Goal: Information Seeking & Learning: Learn about a topic

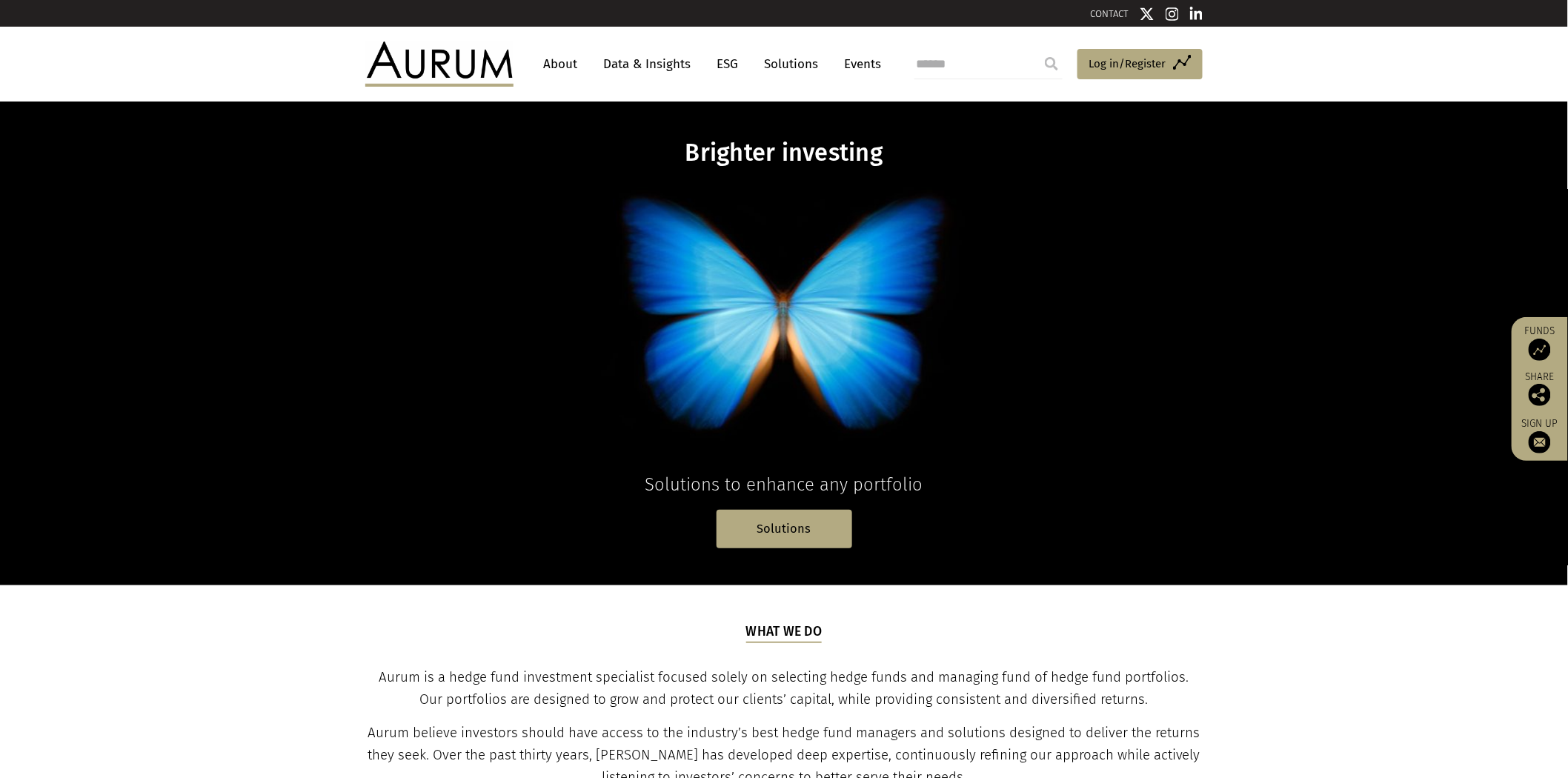
click at [629, 61] on link "Data & Insights" at bounding box center [647, 64] width 102 height 27
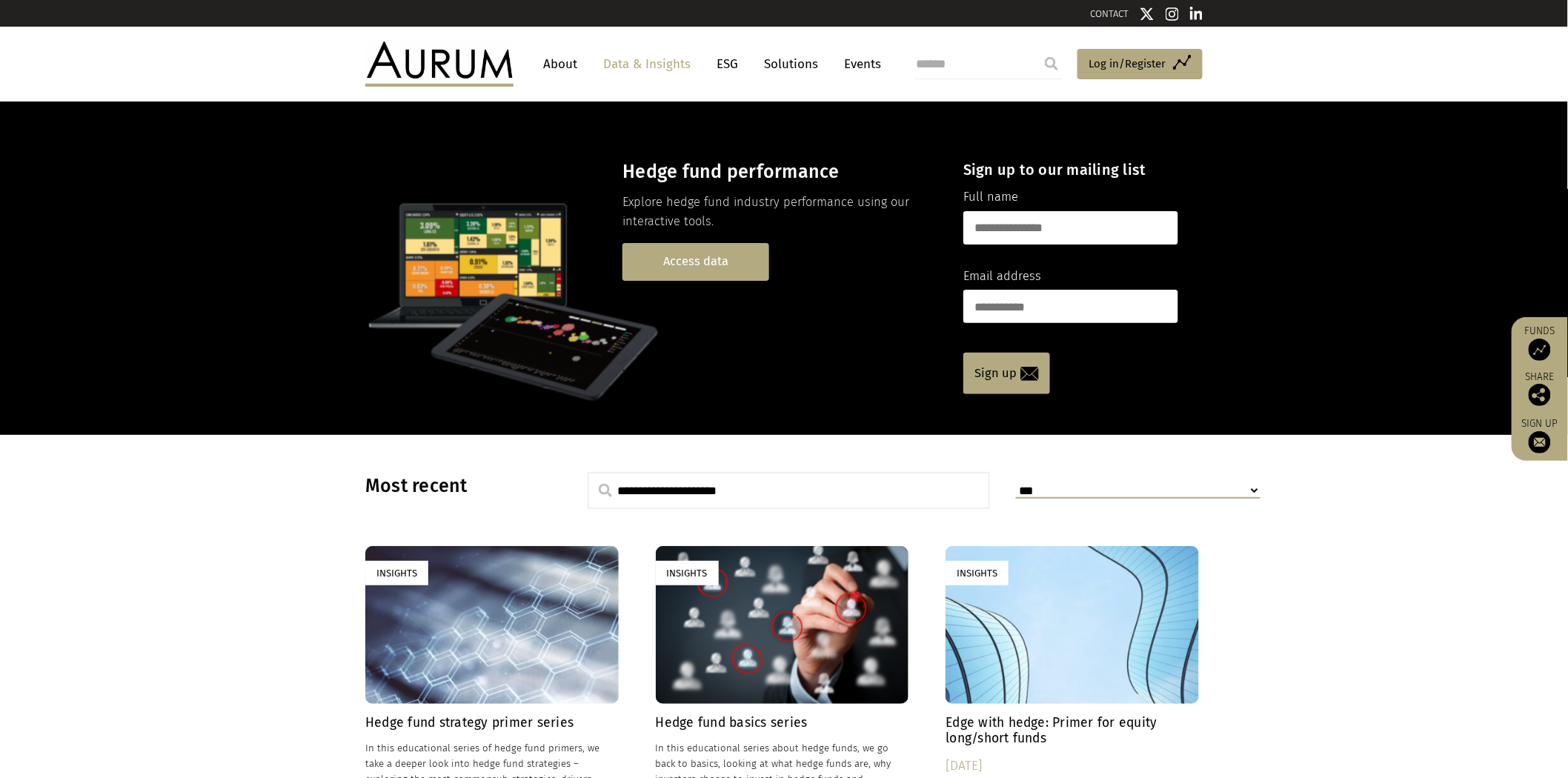
click at [702, 273] on link "Access data" at bounding box center [696, 261] width 147 height 37
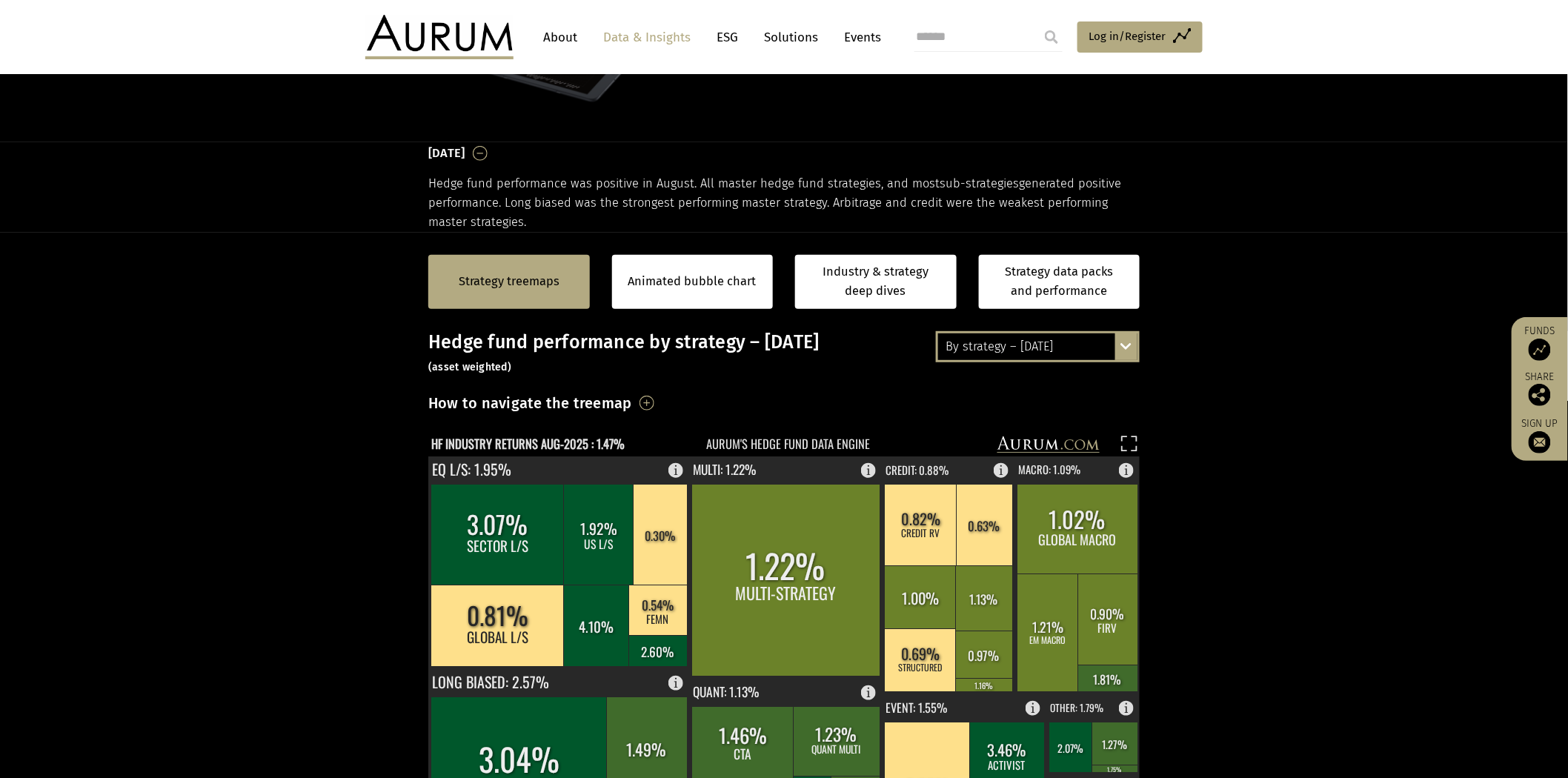
scroll to position [247, 0]
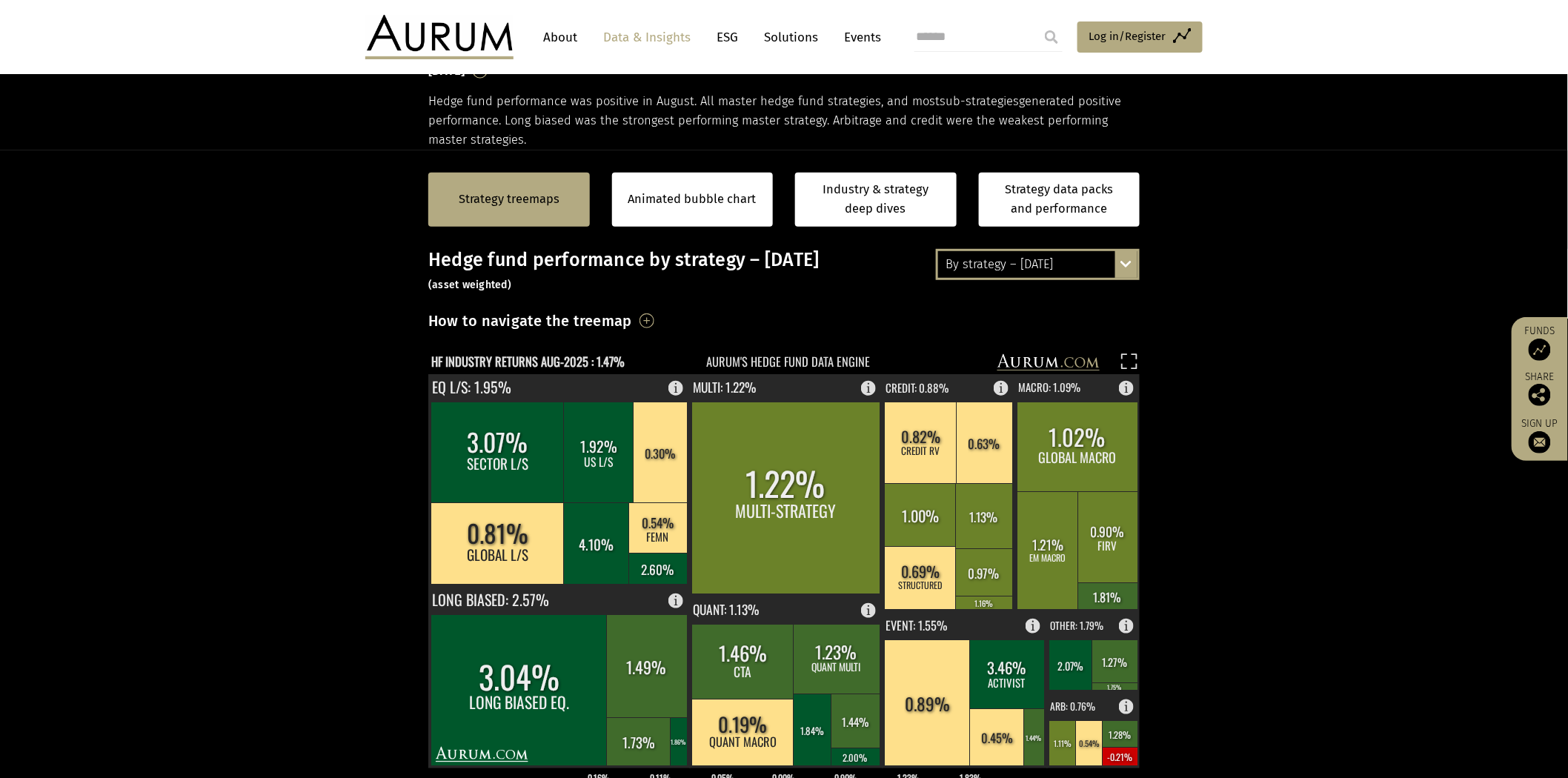
click at [1069, 263] on div "By strategy – [DATE]" at bounding box center [1038, 264] width 200 height 27
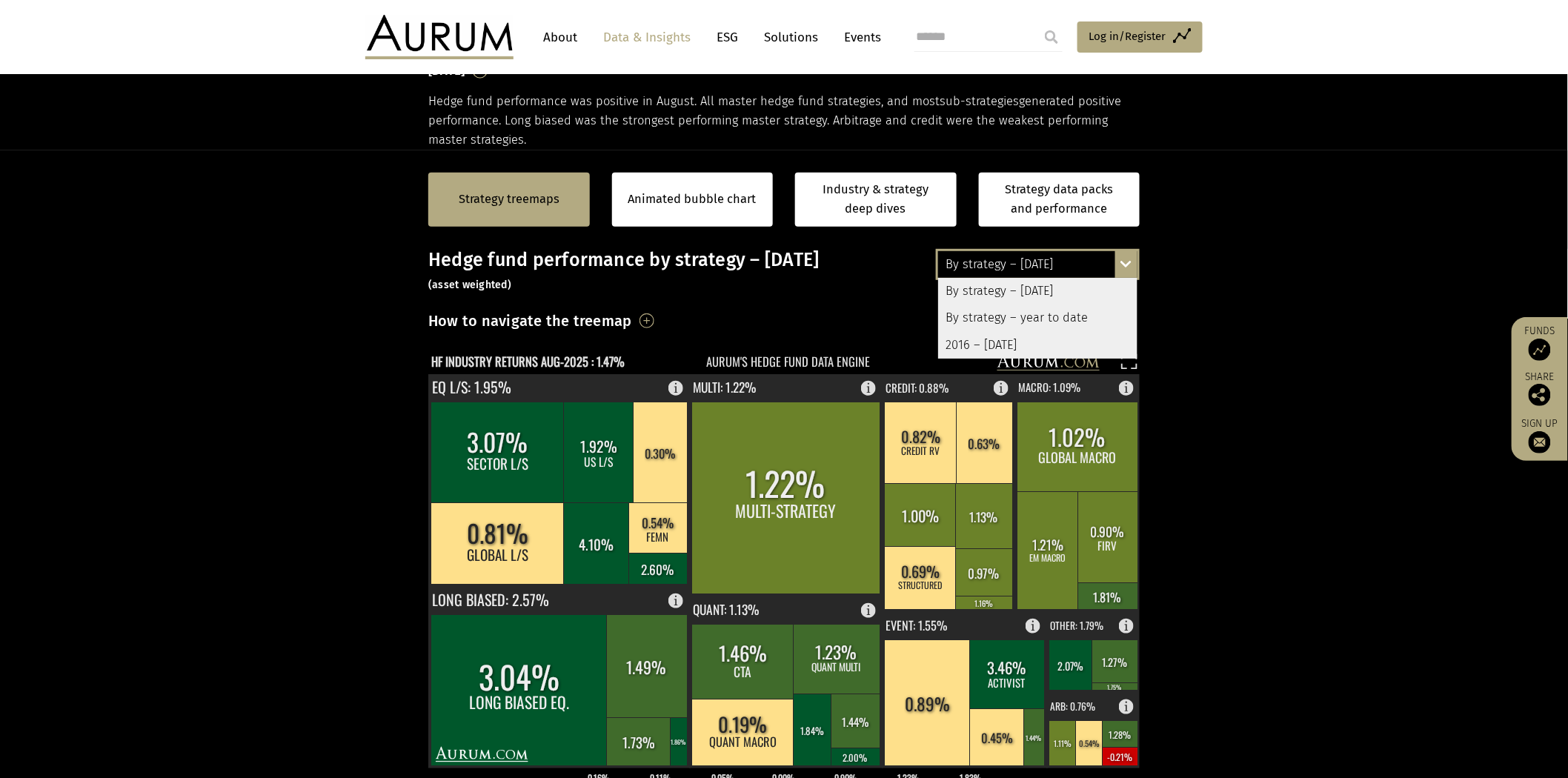
click at [1051, 315] on div "By strategy – year to date" at bounding box center [1038, 318] width 200 height 27
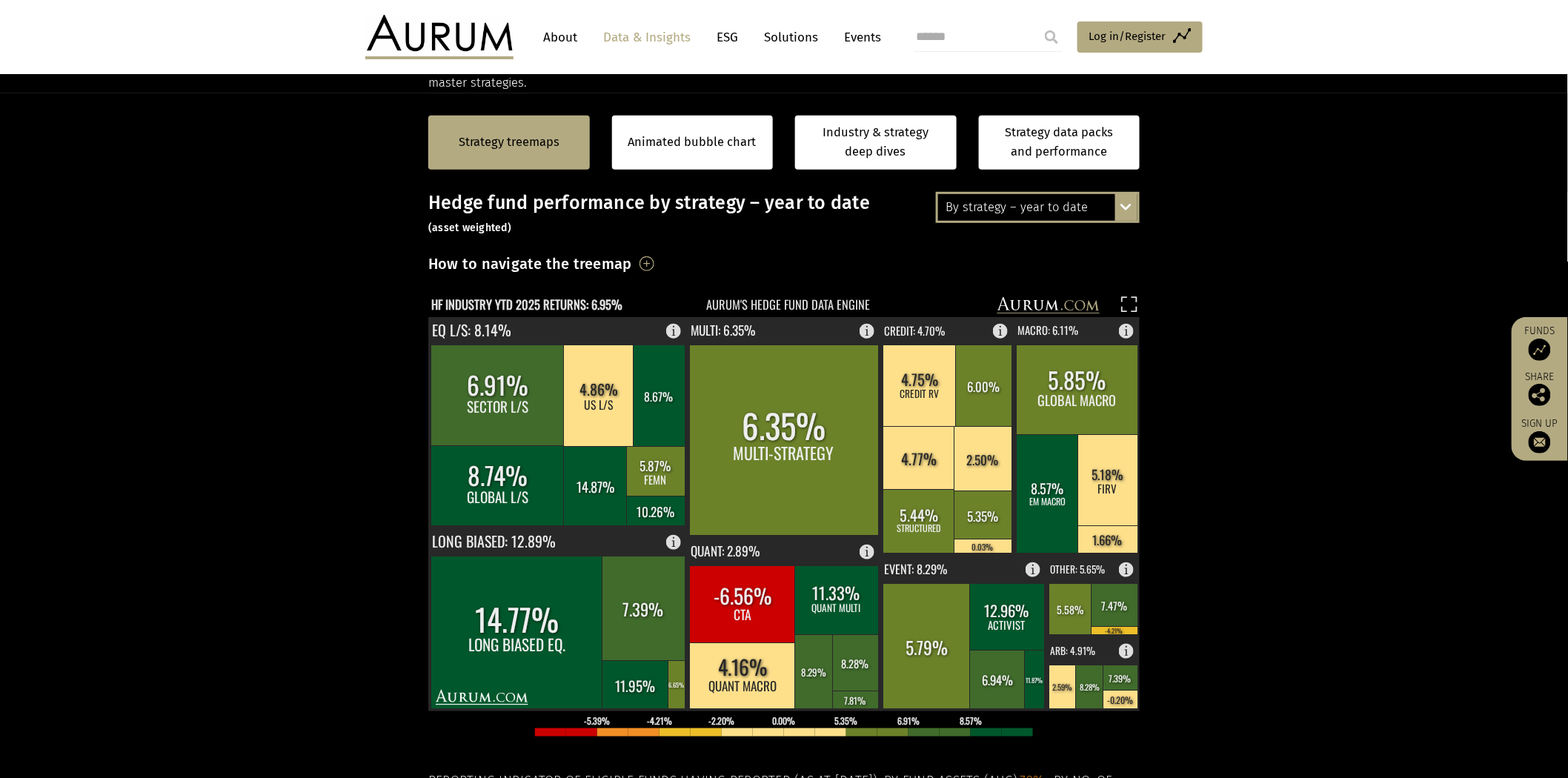
scroll to position [329, 0]
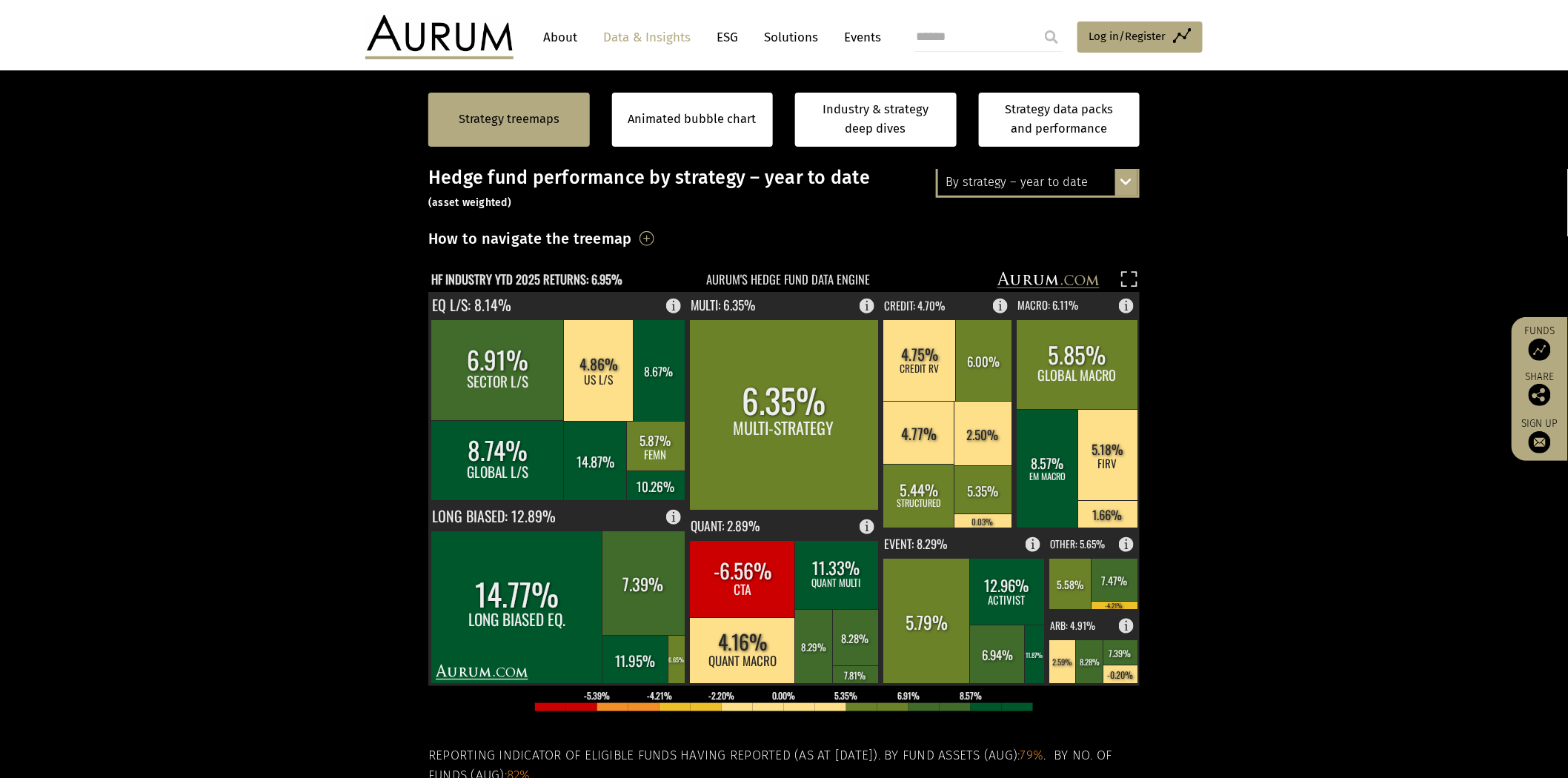
click at [1078, 185] on div "By strategy – year to date" at bounding box center [1038, 182] width 200 height 27
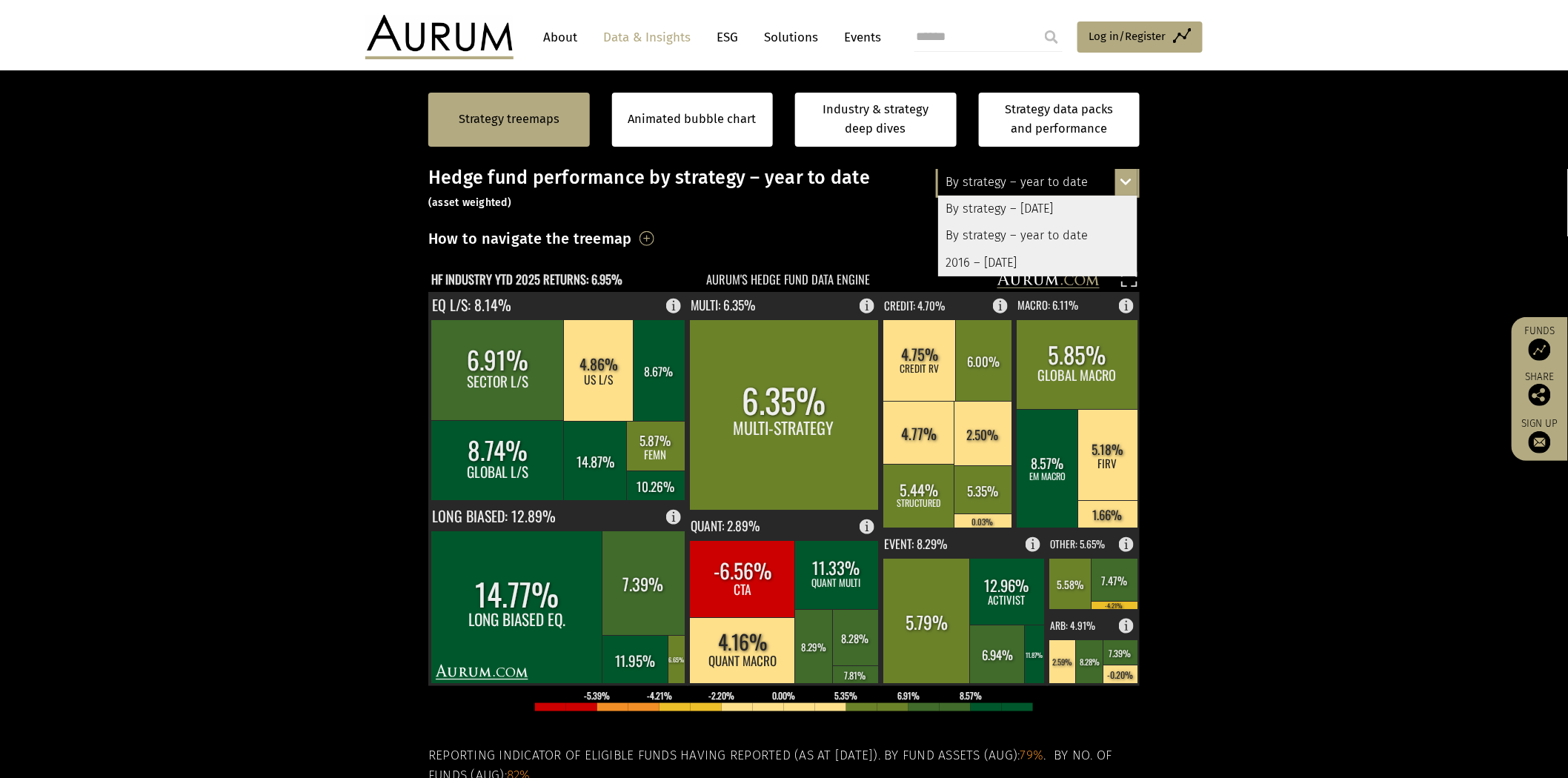
click at [1071, 257] on div "2016 – [DATE]" at bounding box center [1038, 263] width 200 height 27
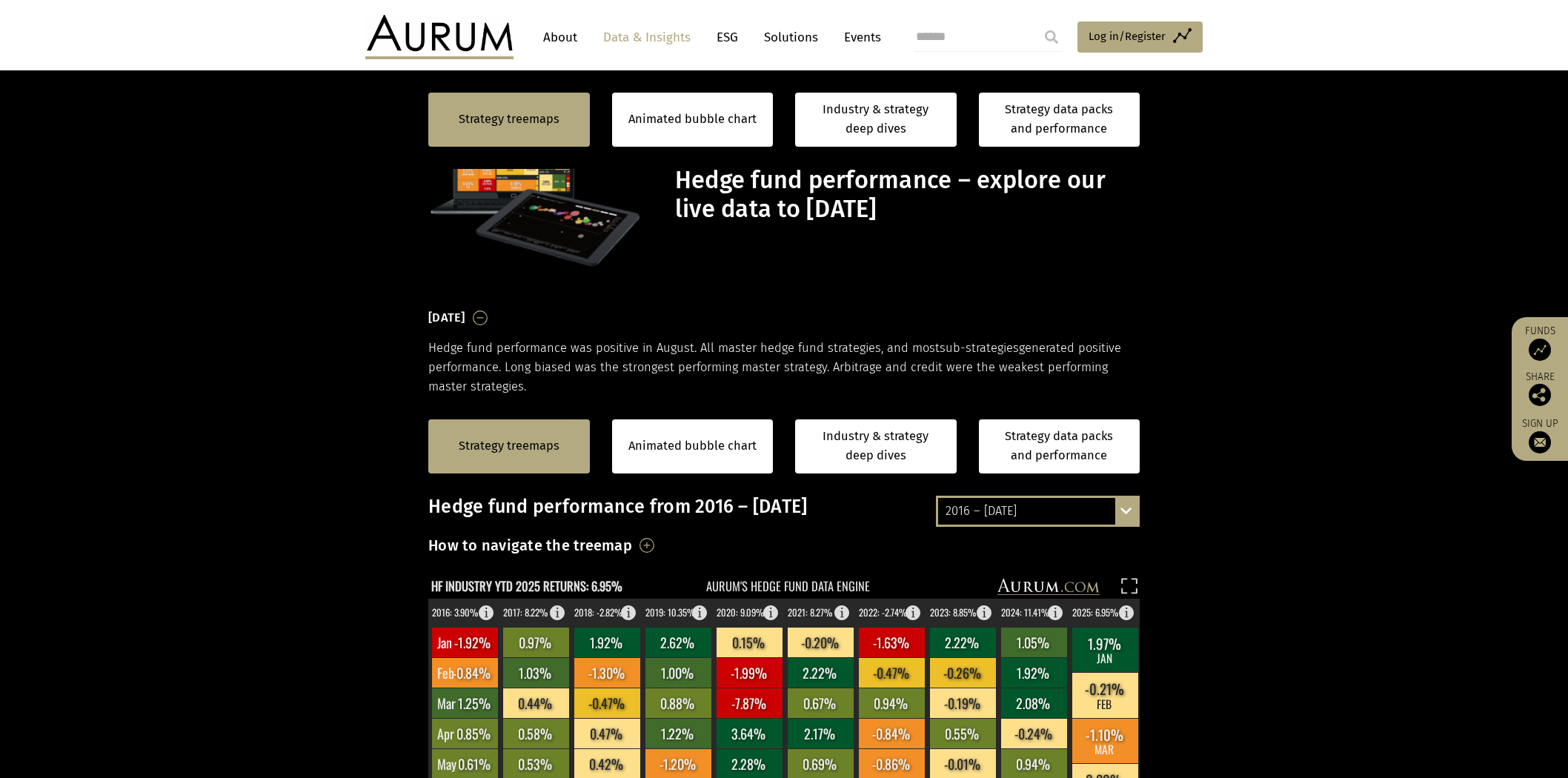
scroll to position [329, 0]
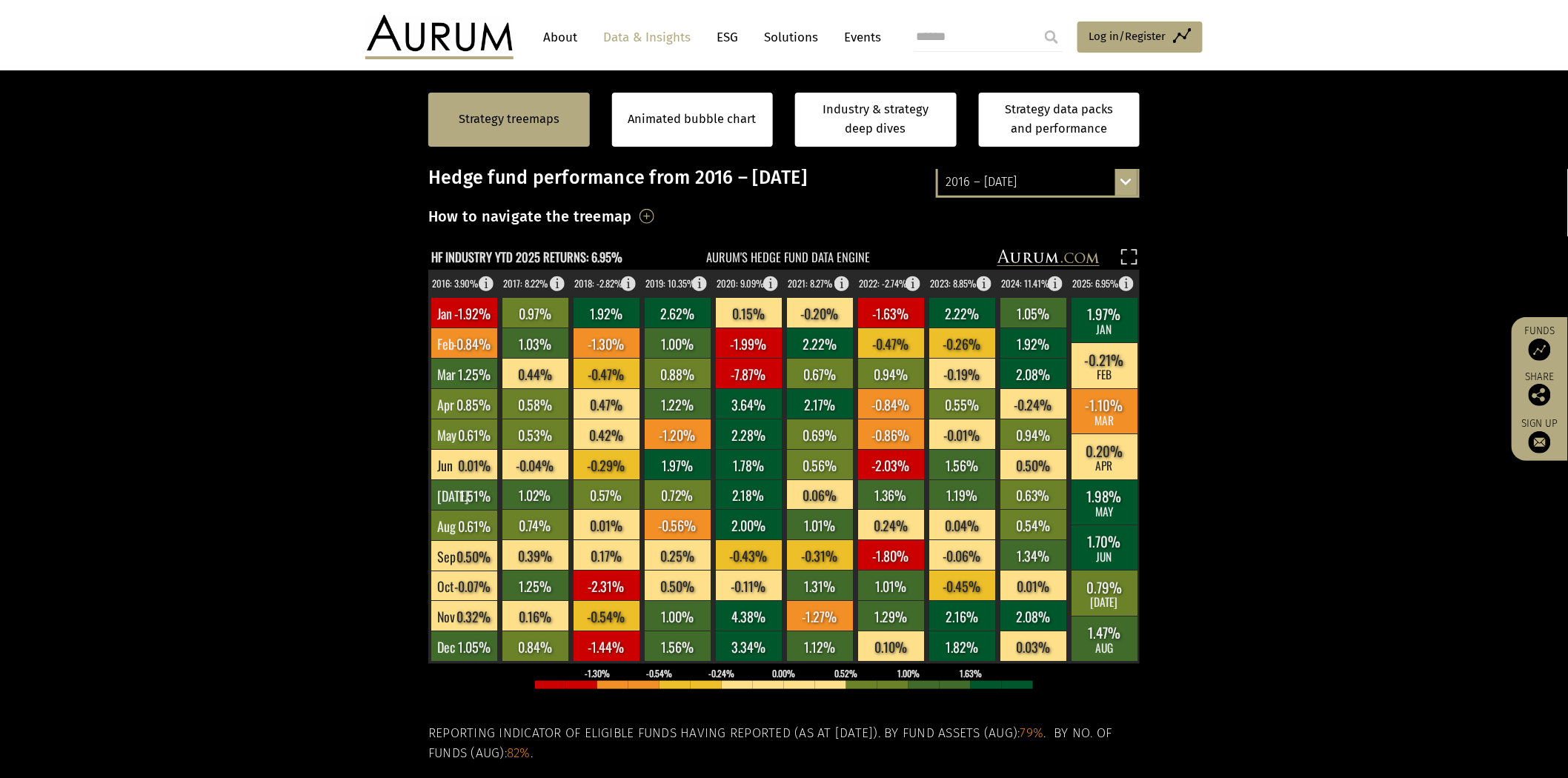
drag, startPoint x: 1264, startPoint y: 3, endPoint x: 1280, endPoint y: 17, distance: 21.3
click at [1264, 3] on header "About Data & Insights ESG Solutions Events Access Funds Log in/Register Sign ou…" at bounding box center [784, 37] width 1568 height 74
